Goal: Information Seeking & Learning: Learn about a topic

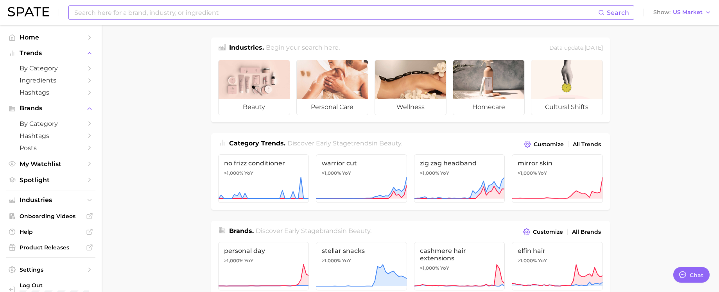
click at [145, 5] on div "Search" at bounding box center [351, 12] width 566 height 14
click at [145, 11] on input at bounding box center [336, 12] width 525 height 13
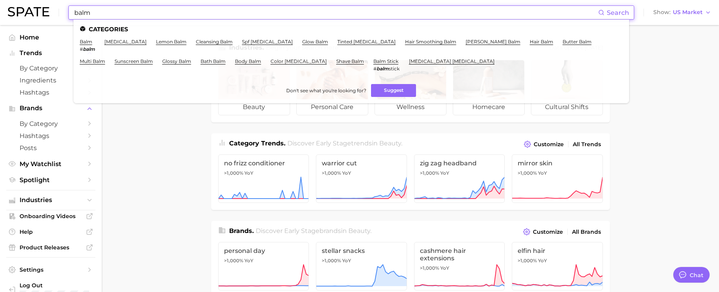
drag, startPoint x: 125, startPoint y: 13, endPoint x: 69, endPoint y: 16, distance: 56.0
click at [69, 16] on div "balm Search Categories balm # balm [MEDICAL_DATA] lemon balm cleansing balm spf…" at bounding box center [351, 12] width 566 height 14
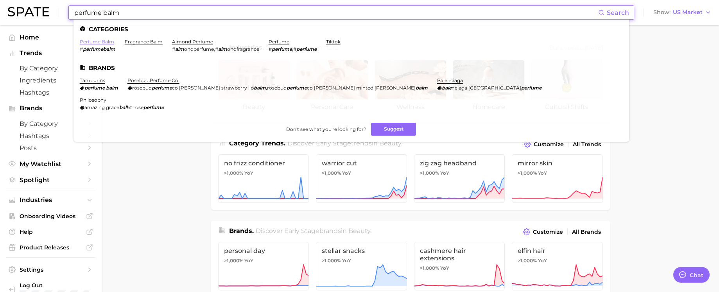
type input "perfume balm"
click at [89, 44] on link "perfume balm" at bounding box center [97, 42] width 34 height 6
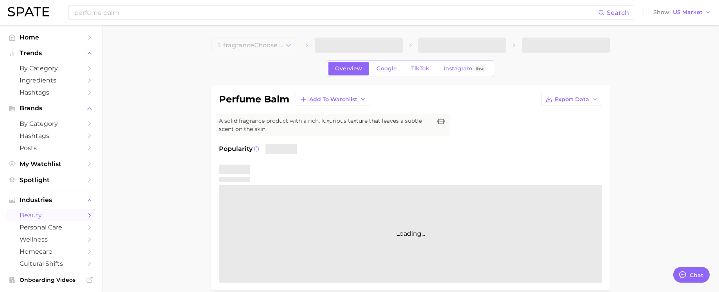
type textarea "x"
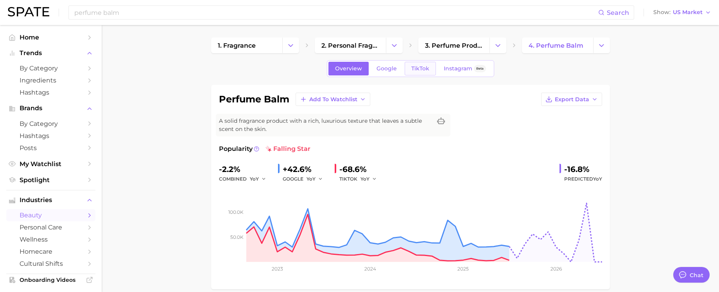
click at [416, 68] on span "TikTok" at bounding box center [420, 68] width 18 height 7
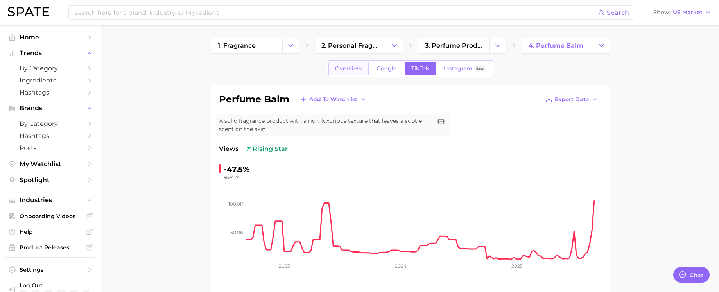
click at [355, 68] on span "Overview" at bounding box center [348, 68] width 27 height 7
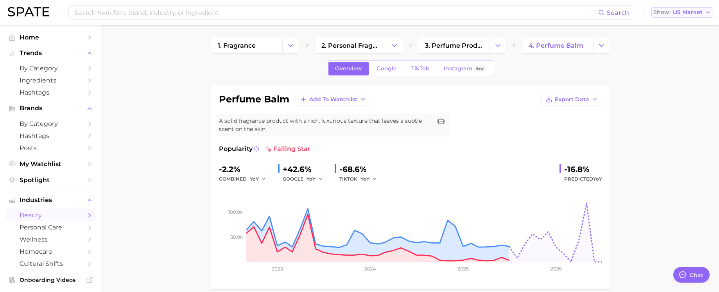
drag, startPoint x: 668, startPoint y: 61, endPoint x: 663, endPoint y: 10, distance: 51.9
